Goal: Task Accomplishment & Management: Manage account settings

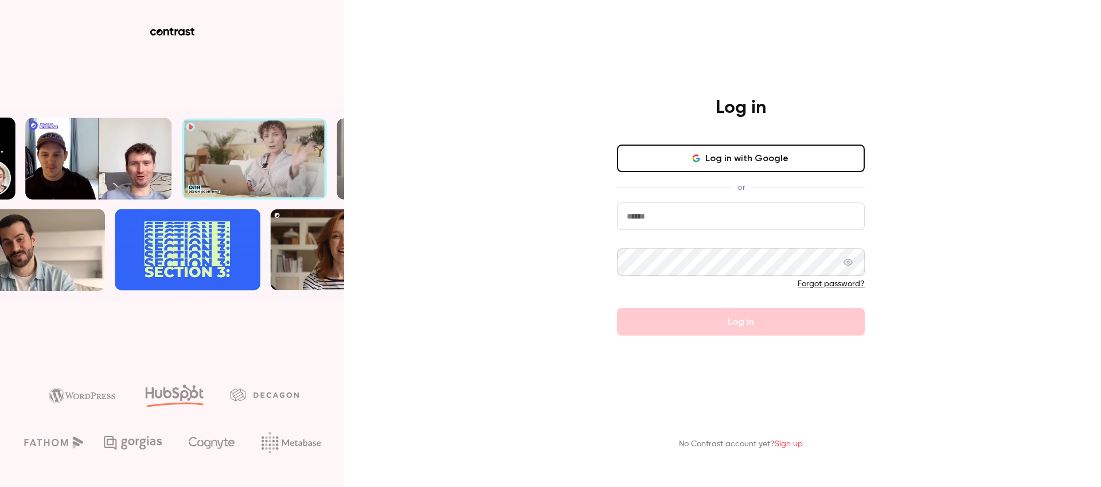
click at [756, 161] on button "Log in with Google" at bounding box center [741, 159] width 248 height 28
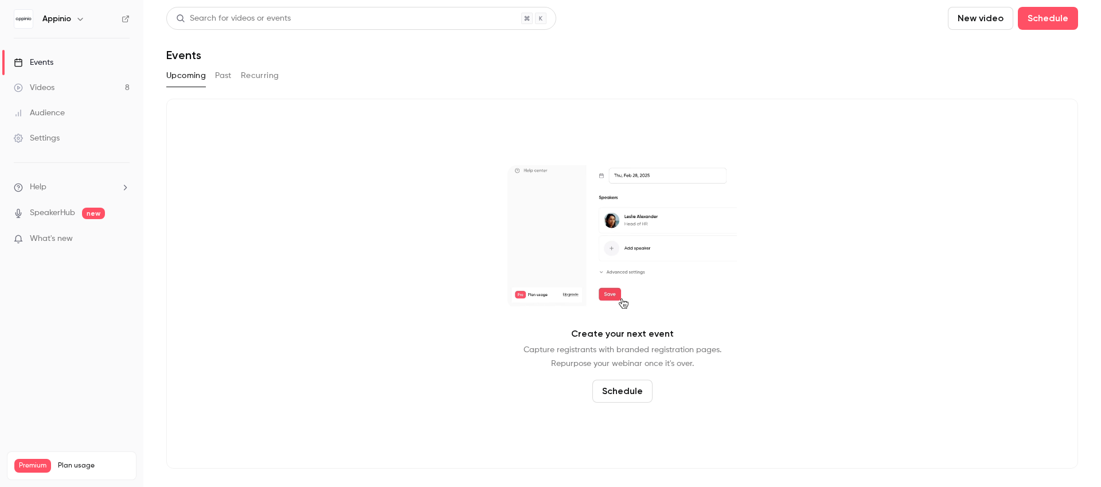
click at [59, 22] on h6 "Appinio" at bounding box center [56, 18] width 29 height 11
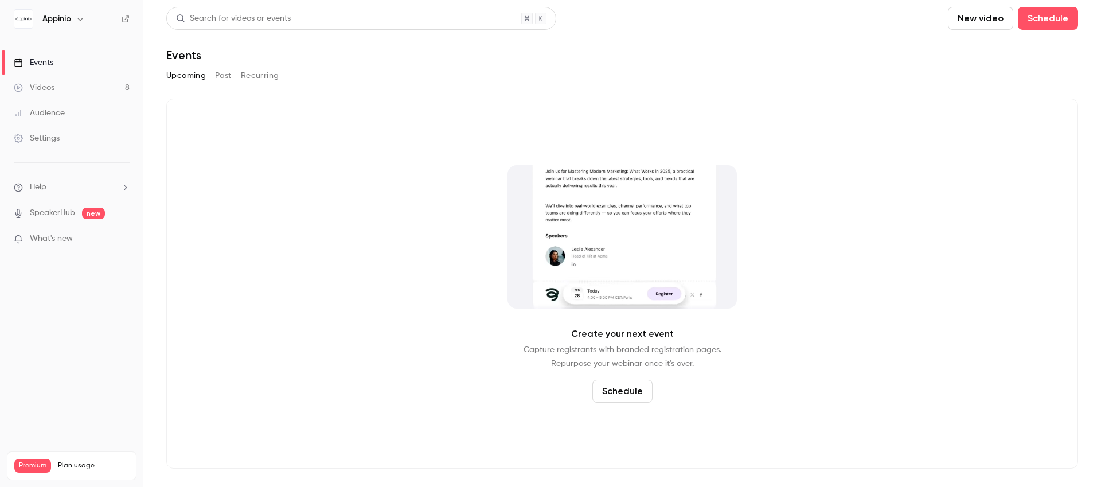
click at [73, 19] on button "button" at bounding box center [80, 19] width 14 height 14
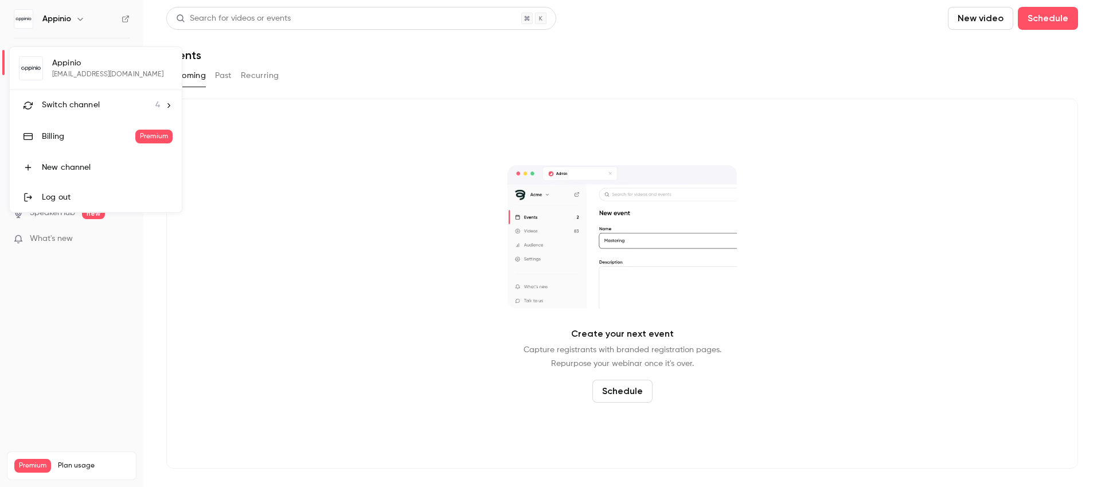
click at [90, 102] on span "Switch channel" at bounding box center [71, 105] width 58 height 12
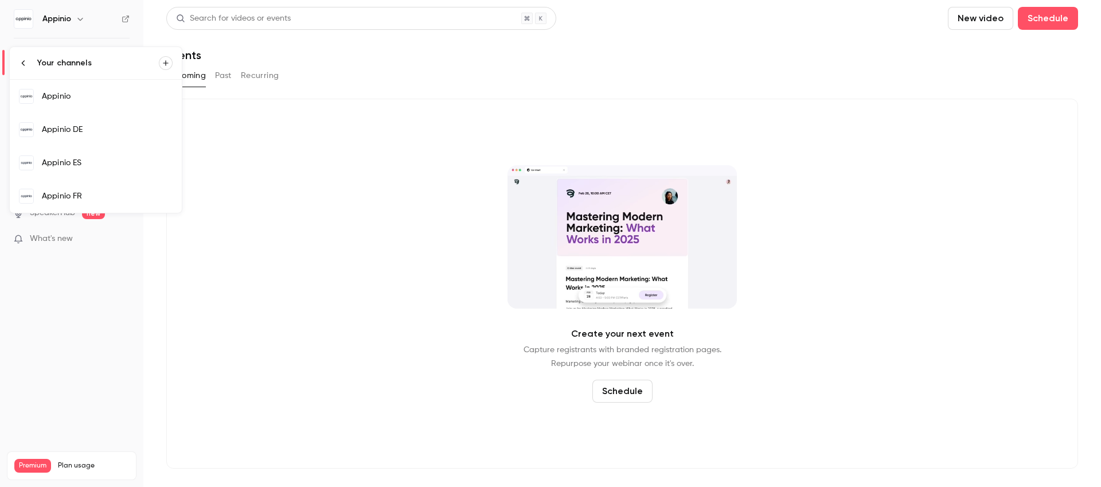
click at [88, 129] on div "Appinio DE" at bounding box center [107, 129] width 131 height 11
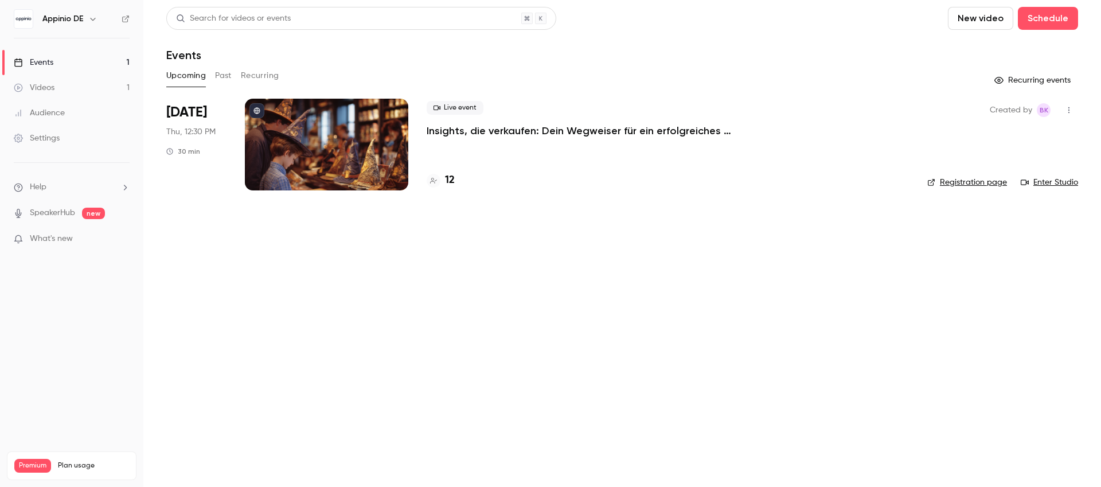
click at [639, 133] on p "Insights, die verkaufen: Dein Wegweiser für ein erfolgreiches Lizenzgeschäft" at bounding box center [599, 131] width 344 height 14
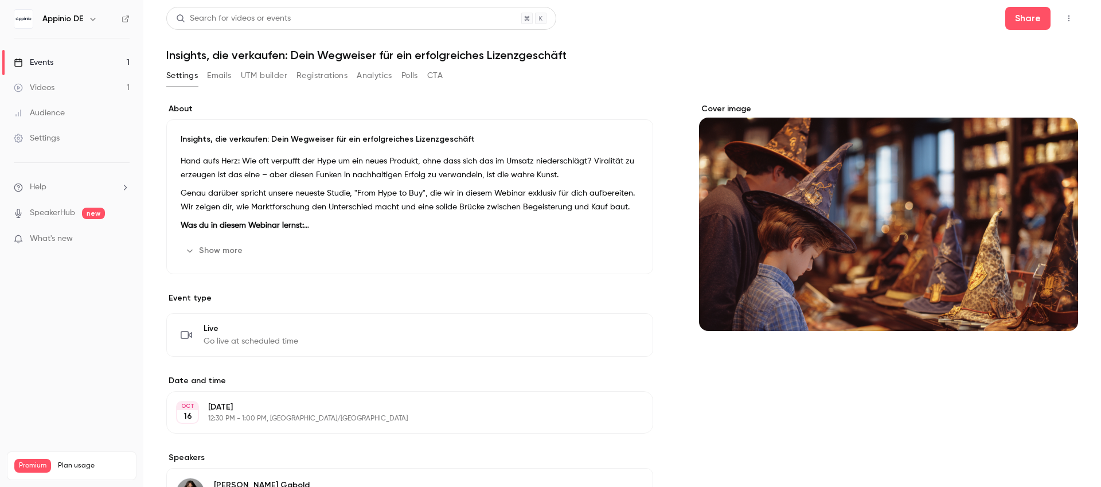
click at [337, 80] on button "Registrations" at bounding box center [322, 76] width 51 height 18
